Goal: Complete application form: Complete application form

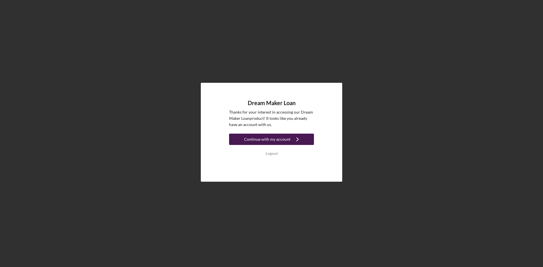
click at [286, 140] on div "Continue with my account" at bounding box center [267, 139] width 46 height 11
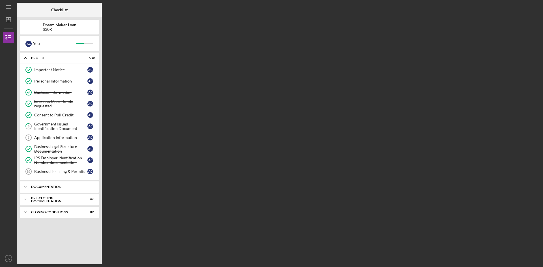
click at [52, 187] on div "Documentation" at bounding box center [61, 186] width 61 height 3
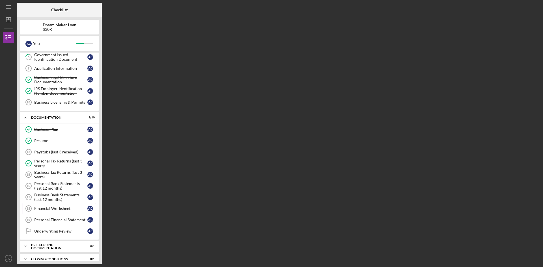
scroll to position [76, 0]
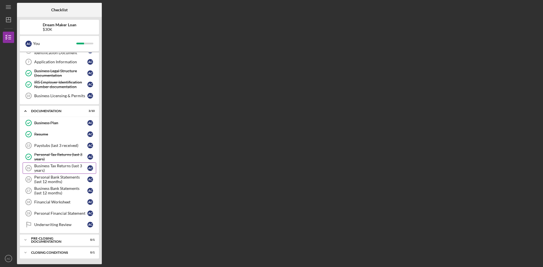
click at [57, 166] on div "Business Tax Returns (last 3 years)" at bounding box center [60, 168] width 53 height 9
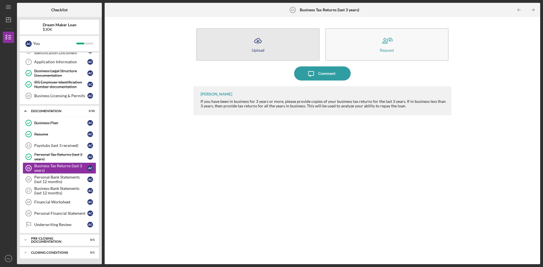
click at [260, 43] on icon "button" at bounding box center [258, 40] width 7 height 4
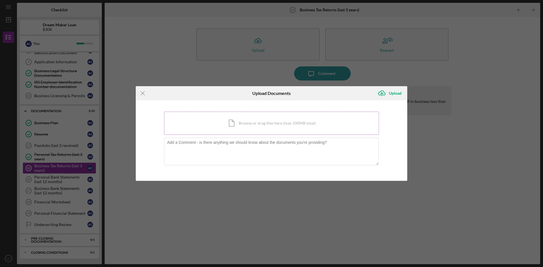
click at [227, 125] on div "Icon/Document Browse or drag files here (max 100MB total) Tap to choose files o…" at bounding box center [271, 123] width 215 height 23
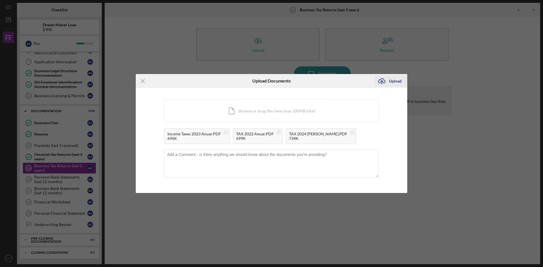
click at [388, 81] on icon "Icon/Upload" at bounding box center [382, 81] width 14 height 14
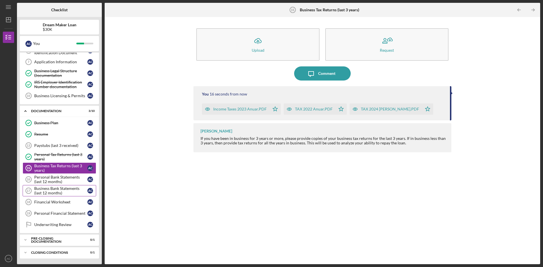
click at [57, 191] on div "Business Bank Statements (last 12 months)" at bounding box center [60, 190] width 53 height 9
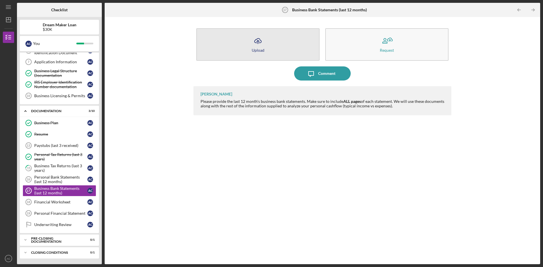
click at [255, 48] on button "Icon/Upload Upload" at bounding box center [257, 44] width 123 height 33
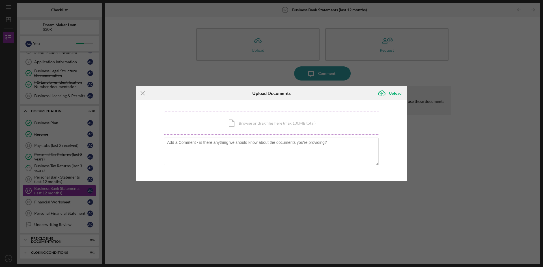
click at [234, 124] on div "Icon/Document Browse or drag files here (max 100MB total) Tap to choose files o…" at bounding box center [271, 123] width 215 height 23
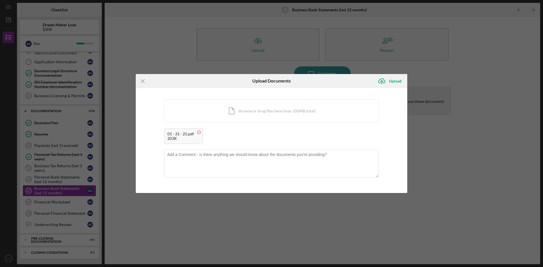
click at [198, 132] on rect at bounding box center [199, 132] width 2 height 0
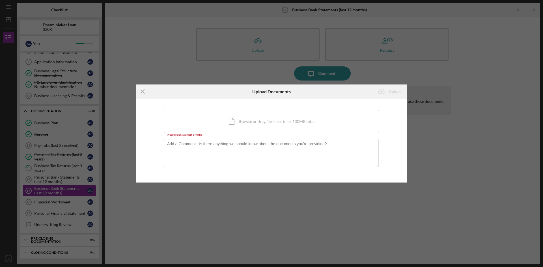
click at [233, 120] on div "Icon/Document Browse or drag files here (max 100MB total) Tap to choose files o…" at bounding box center [271, 121] width 215 height 23
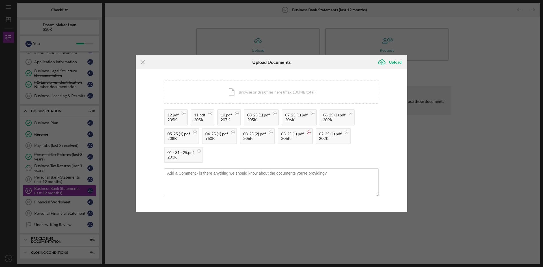
click at [307, 132] on circle at bounding box center [308, 132] width 3 height 3
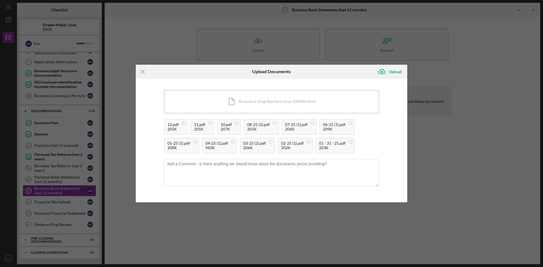
click at [244, 96] on div "Icon/Document Browse or drag files here (max 100MB total) Tap to choose files o…" at bounding box center [271, 101] width 215 height 23
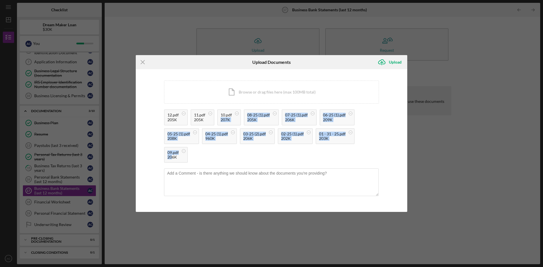
drag, startPoint x: 171, startPoint y: 159, endPoint x: 242, endPoint y: 117, distance: 82.0
click at [242, 117] on div "12.pdf 205K 11.pdf 205K 10.pdf 207K 08-25 (1).pdf 205K 07-25 (1).pdf 206K 06-25…" at bounding box center [271, 137] width 215 height 56
click at [253, 161] on div "12.pdf 205K 11.pdf 205K 10.pdf 207K 08-25 (1).pdf 205K 07-25 (1).pdf 206K 06-25…" at bounding box center [271, 137] width 215 height 56
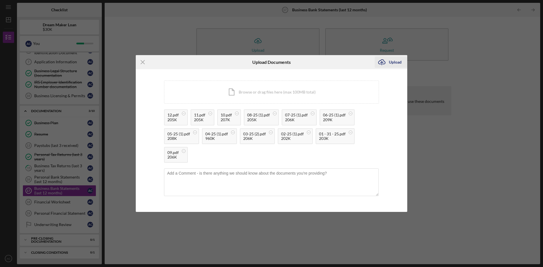
click at [393, 62] on div "Upload" at bounding box center [395, 62] width 13 height 11
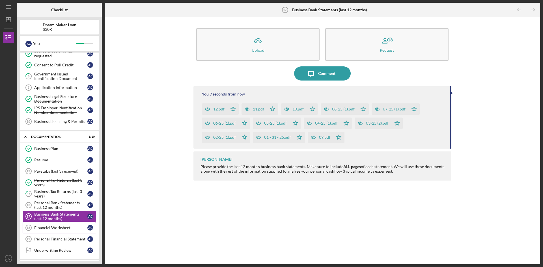
scroll to position [76, 0]
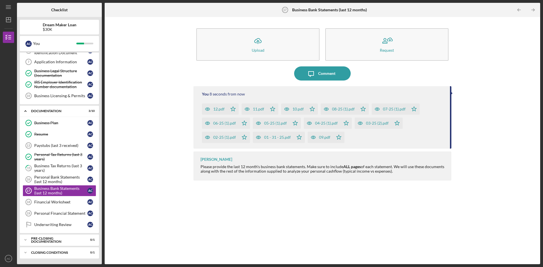
click at [153, 156] on div "Icon/Upload Upload Request Icon/Message Comment You 8 seconds from now 12.pdf I…" at bounding box center [322, 141] width 430 height 242
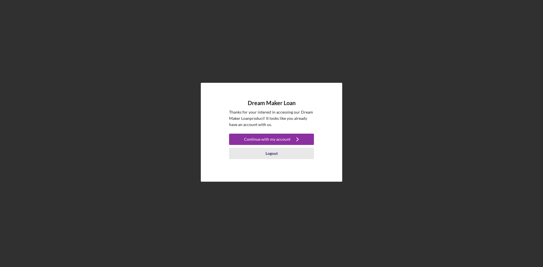
click at [273, 154] on div "Logout" at bounding box center [272, 153] width 12 height 11
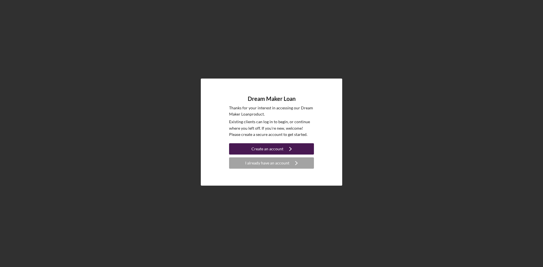
click at [274, 147] on div "Create an account" at bounding box center [267, 148] width 32 height 11
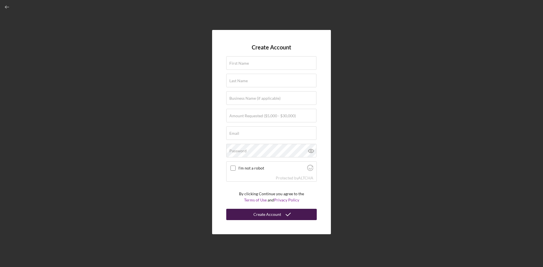
click at [268, 217] on div "Create Account" at bounding box center [267, 214] width 28 height 11
click at [10, 8] on icon "button" at bounding box center [7, 7] width 13 height 13
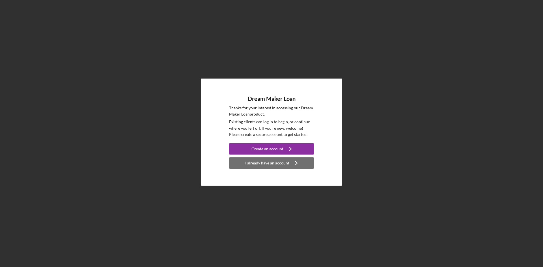
click at [283, 163] on div "I already have an account" at bounding box center [267, 163] width 44 height 11
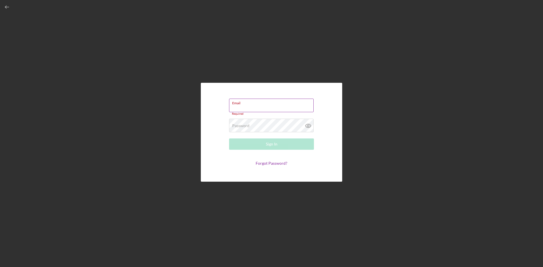
click at [254, 105] on input "Email" at bounding box center [271, 106] width 85 height 14
paste input "elgallogiromexican@outlook.com"
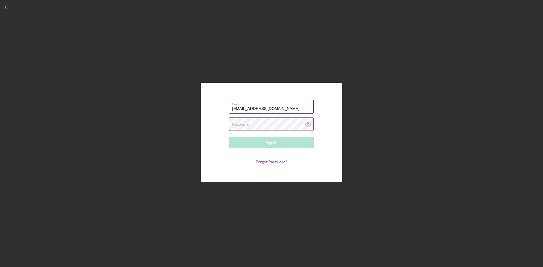
type input "elgallogiromexican@outlook.com"
click at [245, 124] on label "Password" at bounding box center [240, 124] width 17 height 5
click at [307, 126] on icon at bounding box center [307, 125] width 5 height 4
click at [266, 144] on div "Sign In" at bounding box center [272, 142] width 12 height 11
